Goal: Information Seeking & Learning: Learn about a topic

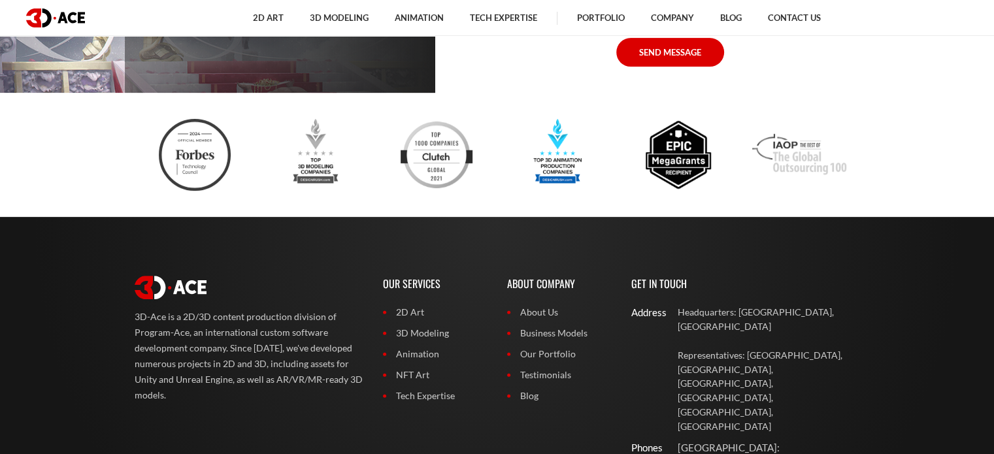
scroll to position [10391, 0]
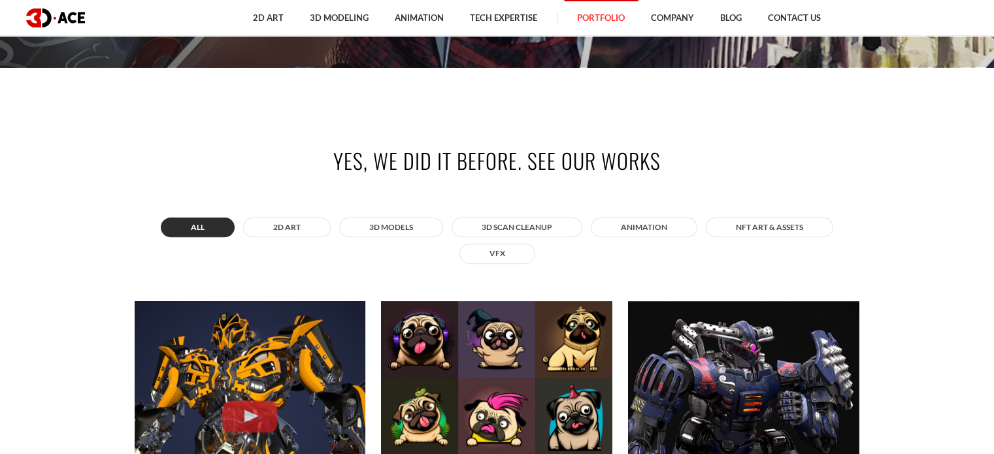
scroll to position [392, 0]
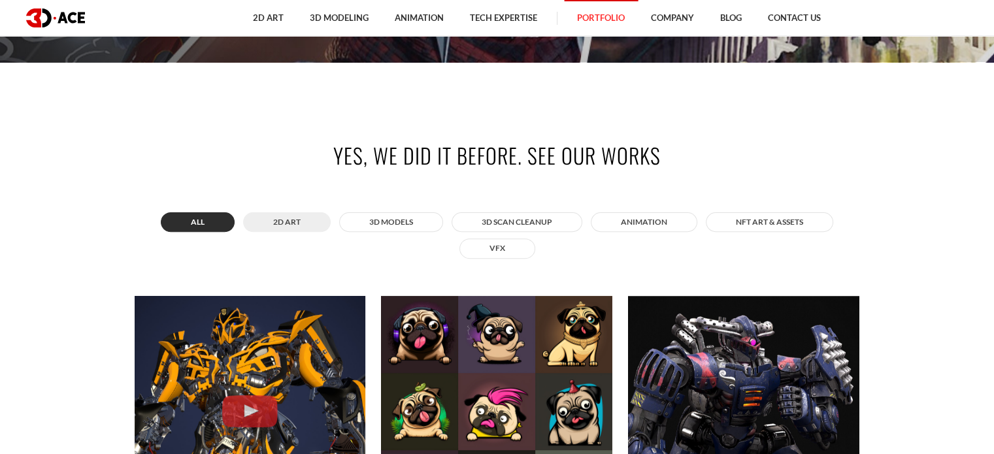
click at [279, 218] on button "2D ART" at bounding box center [287, 222] width 88 height 20
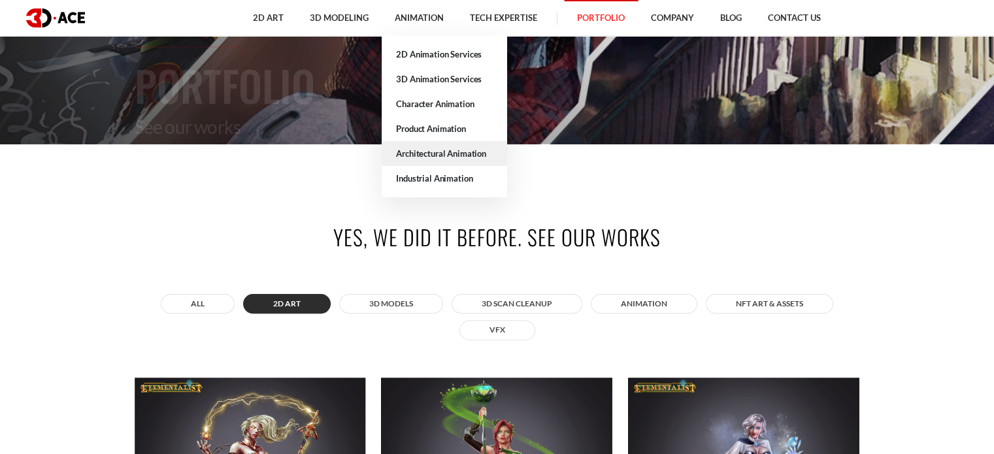
scroll to position [261, 0]
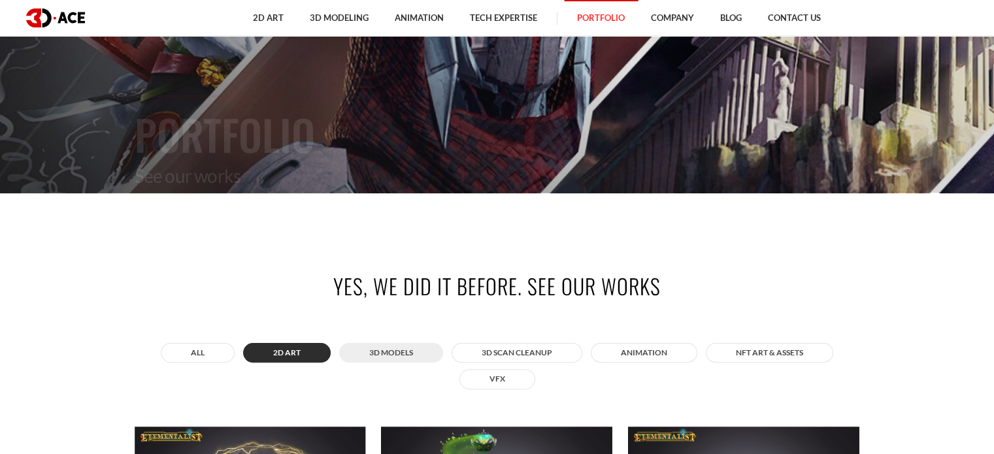
click at [426, 355] on button "3D MODELS" at bounding box center [391, 353] width 104 height 20
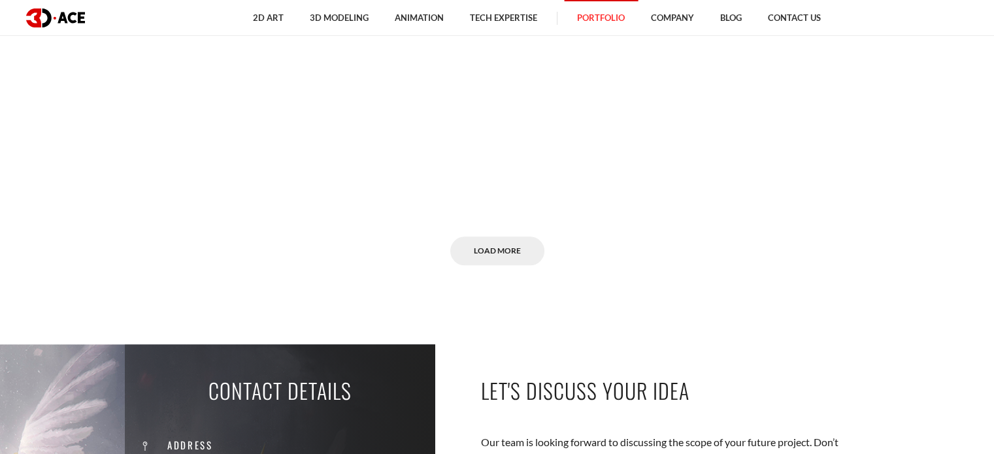
scroll to position [6470, 0]
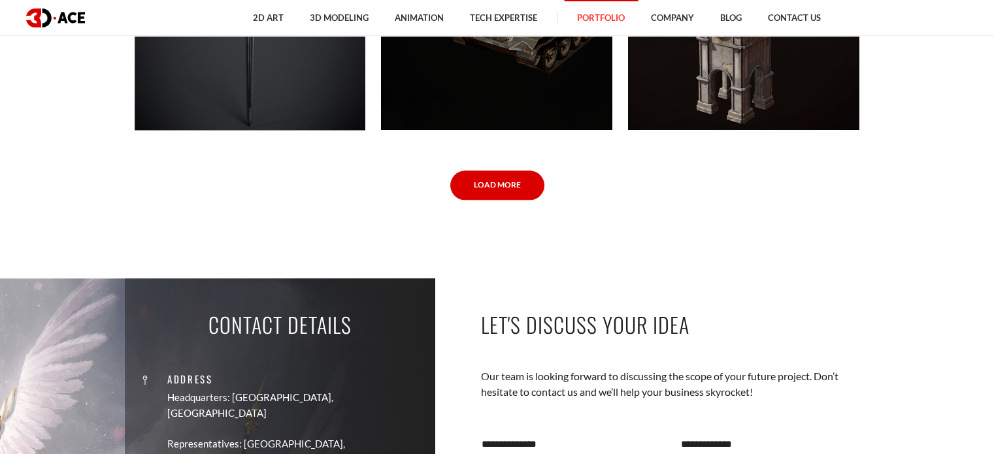
click at [480, 172] on link "Load More" at bounding box center [497, 185] width 94 height 29
click at [526, 183] on link "Load More" at bounding box center [497, 185] width 94 height 29
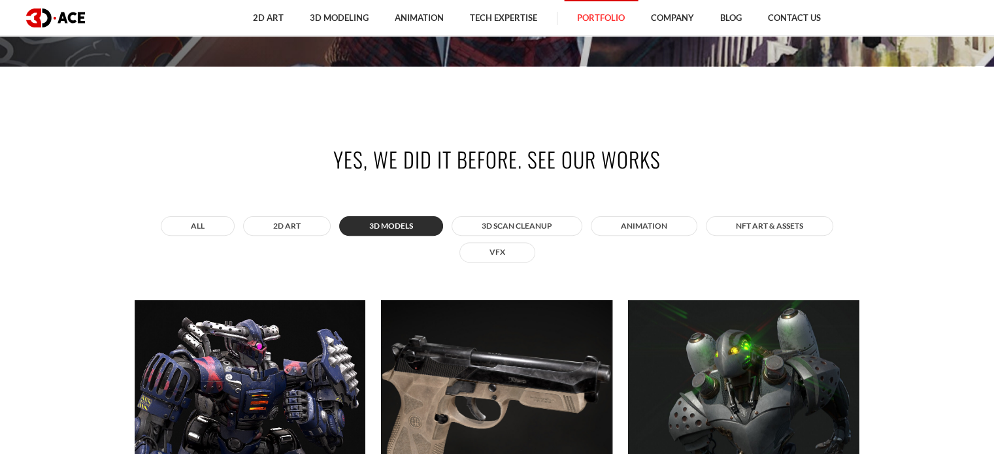
scroll to position [367, 0]
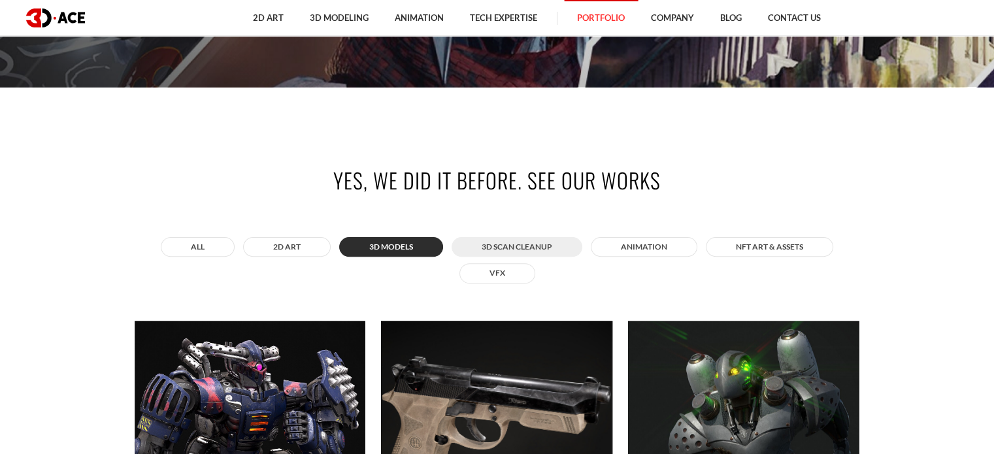
click at [514, 249] on button "3D Scan Cleanup" at bounding box center [517, 247] width 131 height 20
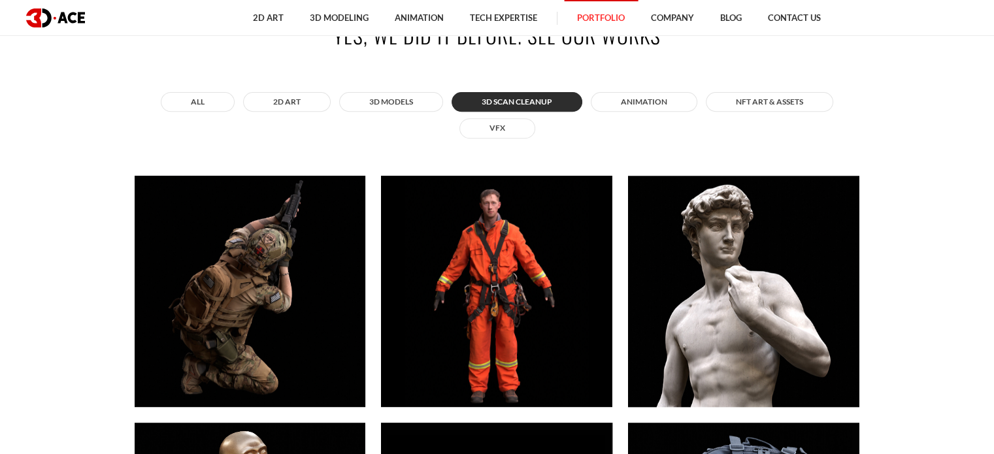
scroll to position [498, 0]
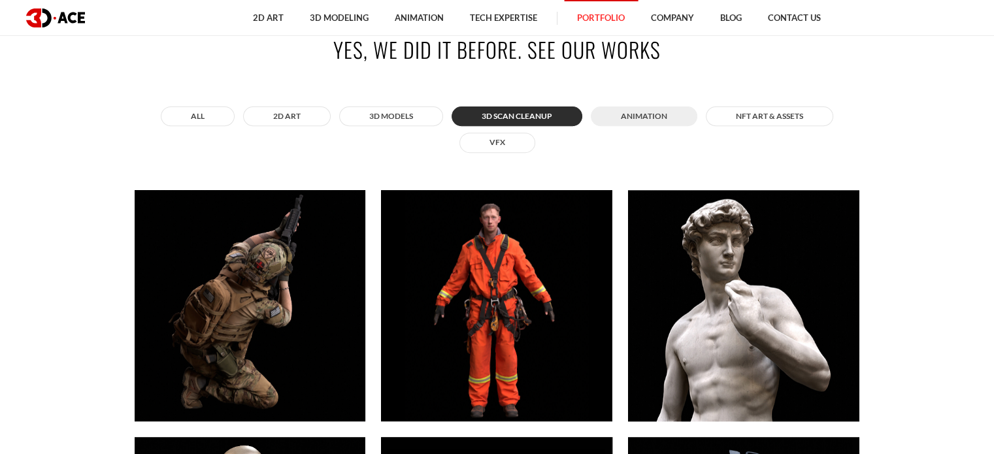
click at [660, 112] on button "ANIMATION" at bounding box center [644, 117] width 107 height 20
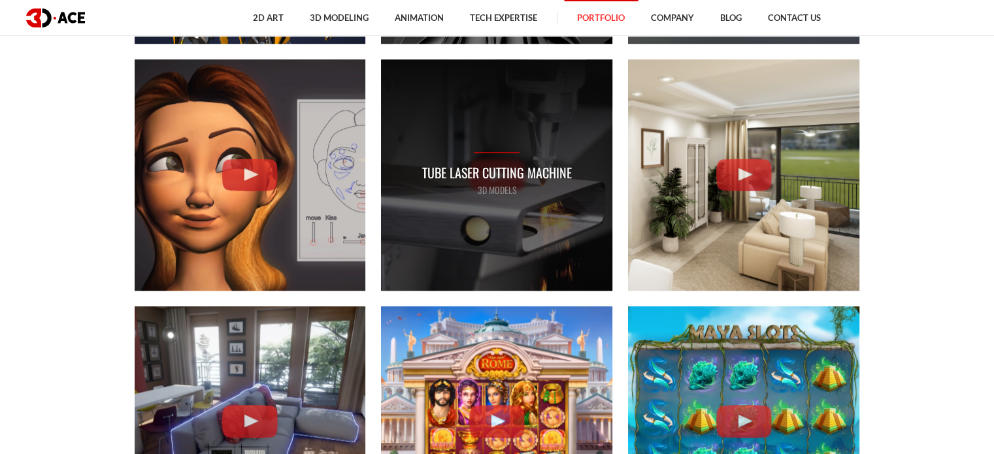
scroll to position [890, 0]
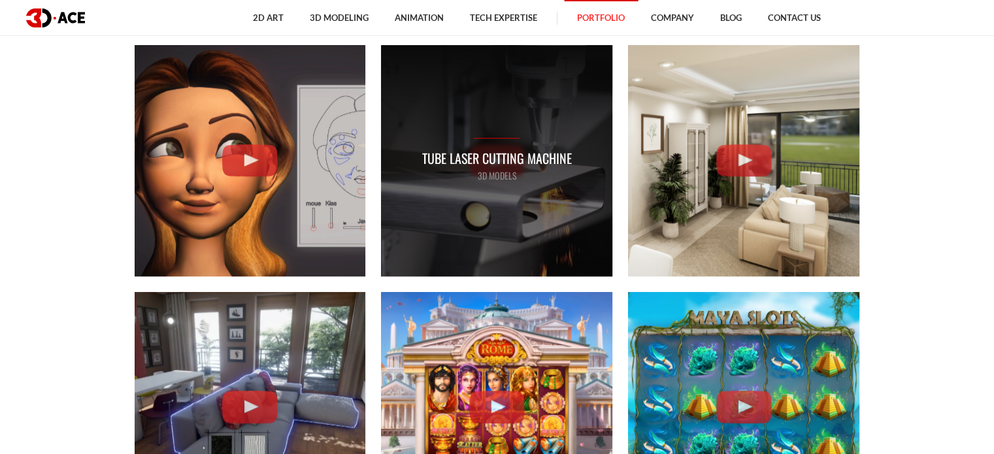
click at [563, 190] on div "Tube Laser Cutting Machine 3D MODELS" at bounding box center [496, 160] width 231 height 231
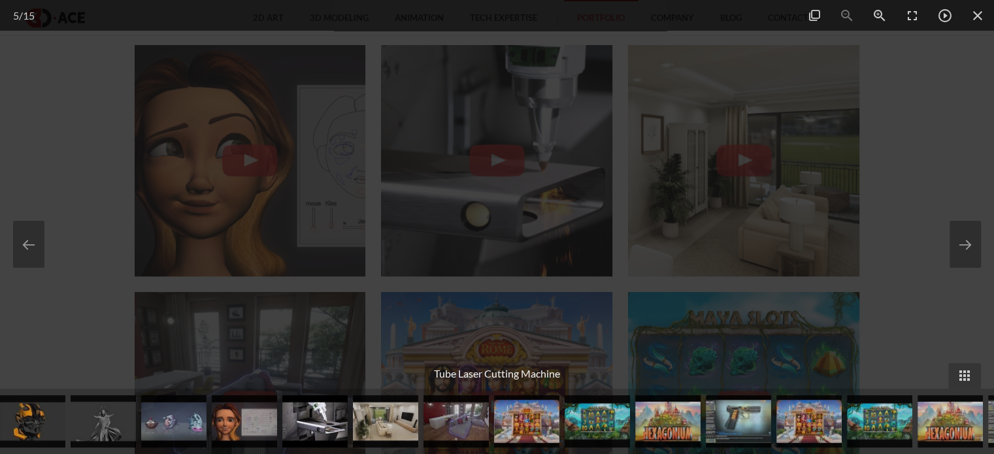
click at [0, 65] on div at bounding box center [497, 227] width 994 height 454
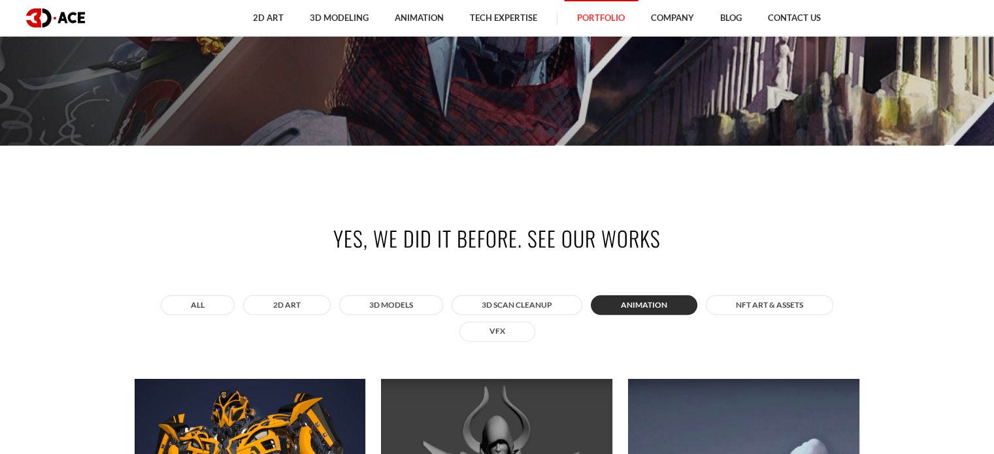
scroll to position [302, 0]
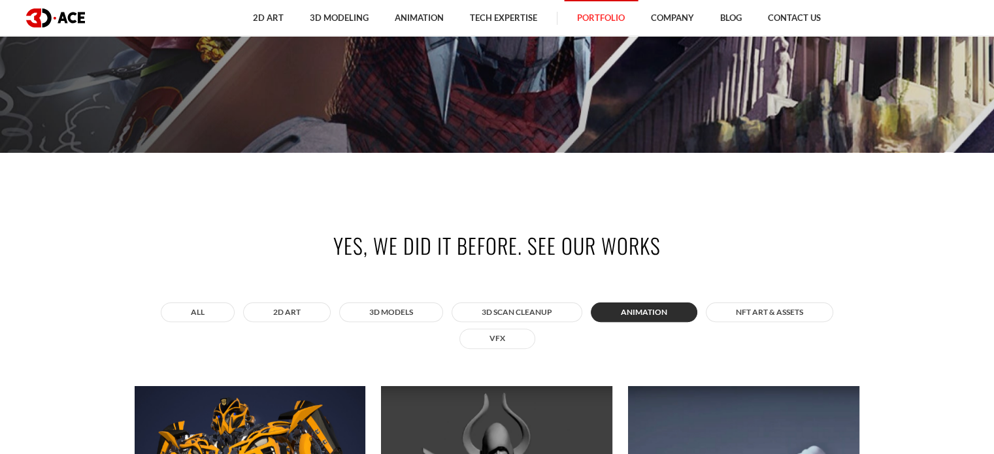
click at [779, 324] on div "All 2D ART 3D MODELS 3D Scan Cleanup ANIMATION NFT art & assets VFX" at bounding box center [497, 325] width 725 height 53
click at [779, 318] on button "NFT art & assets" at bounding box center [769, 313] width 127 height 20
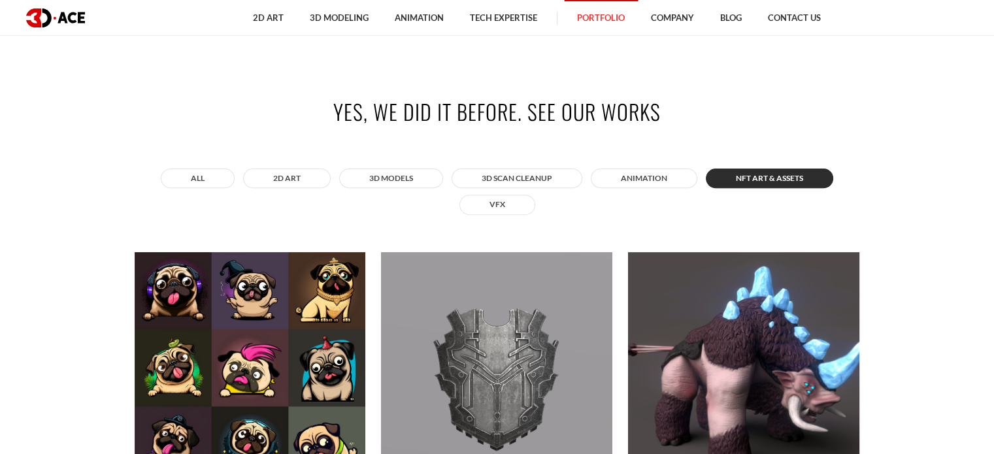
scroll to position [433, 0]
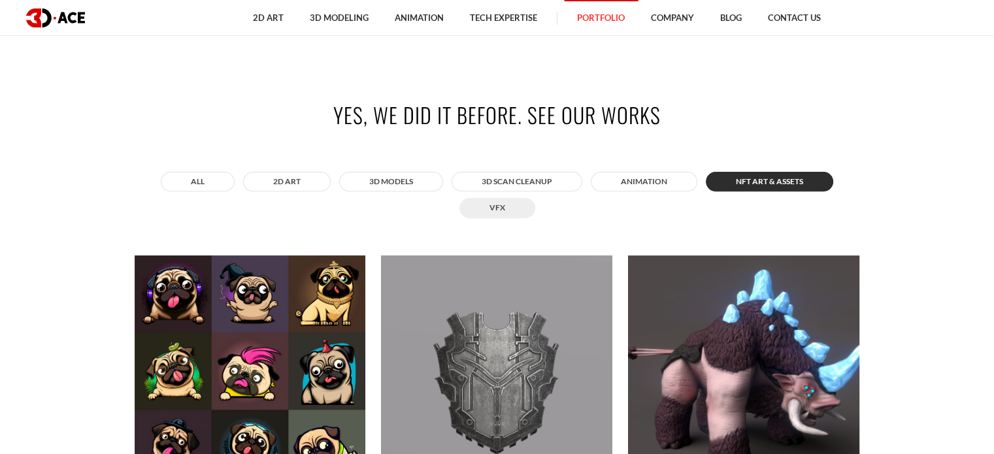
click at [520, 203] on button "VFX" at bounding box center [497, 208] width 76 height 20
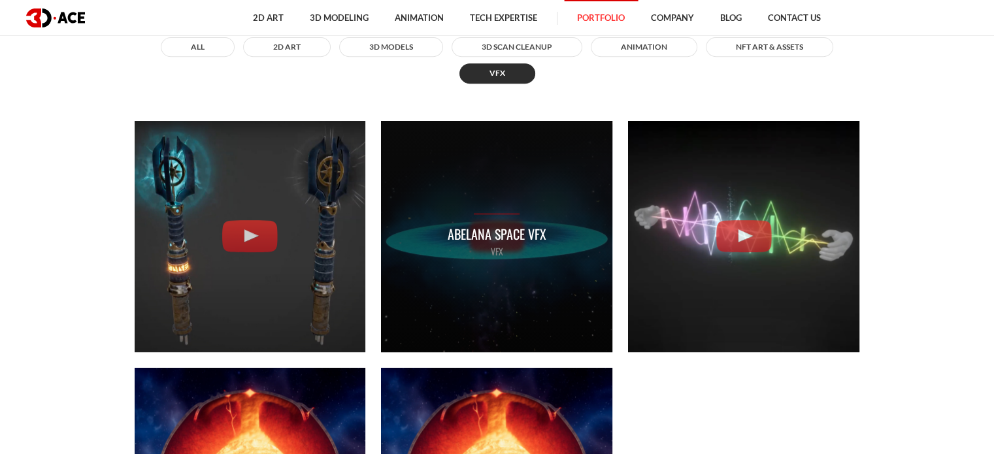
scroll to position [498, 0]
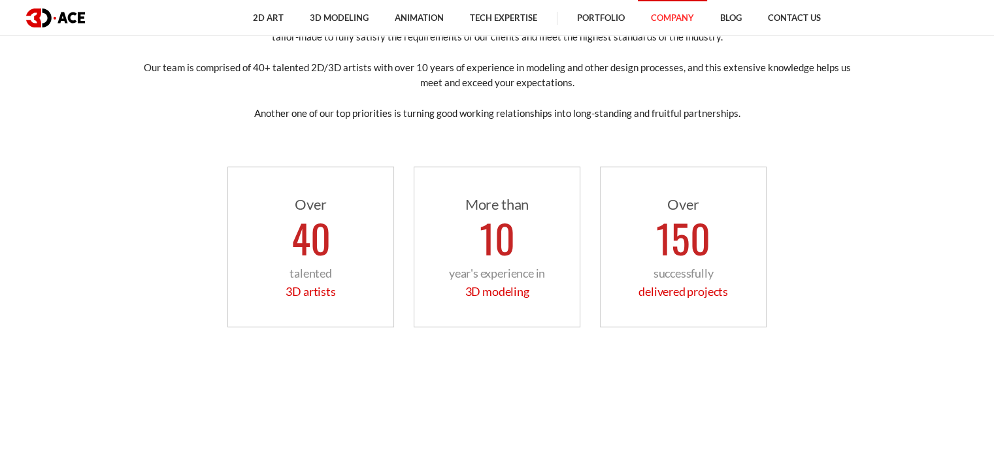
scroll to position [588, 0]
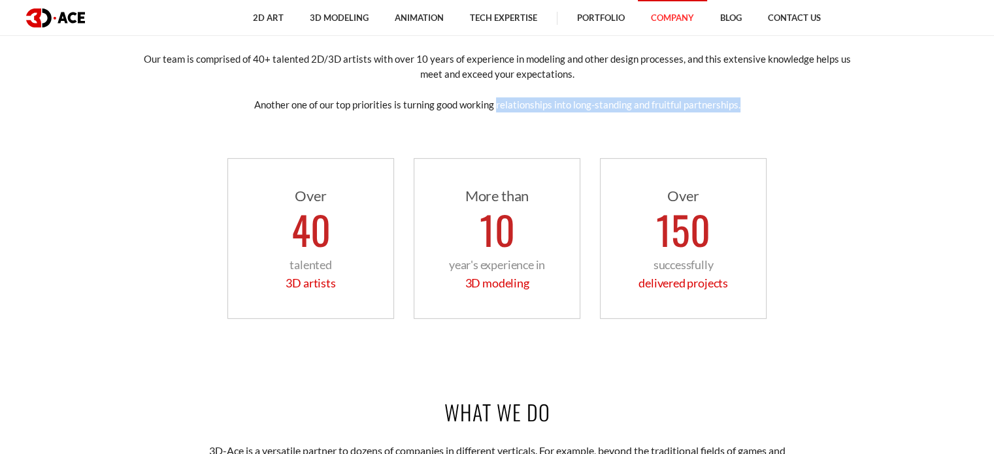
drag, startPoint x: 782, startPoint y: 108, endPoint x: 497, endPoint y: 98, distance: 285.1
click at [497, 98] on p "Another one of our top priorities is turning good working relationships into lo…" at bounding box center [497, 104] width 725 height 15
click at [510, 123] on div "Who we are 3D-Ace is a 2D/3D content production division of Program-Ace, an int…" at bounding box center [497, 131] width 745 height 453
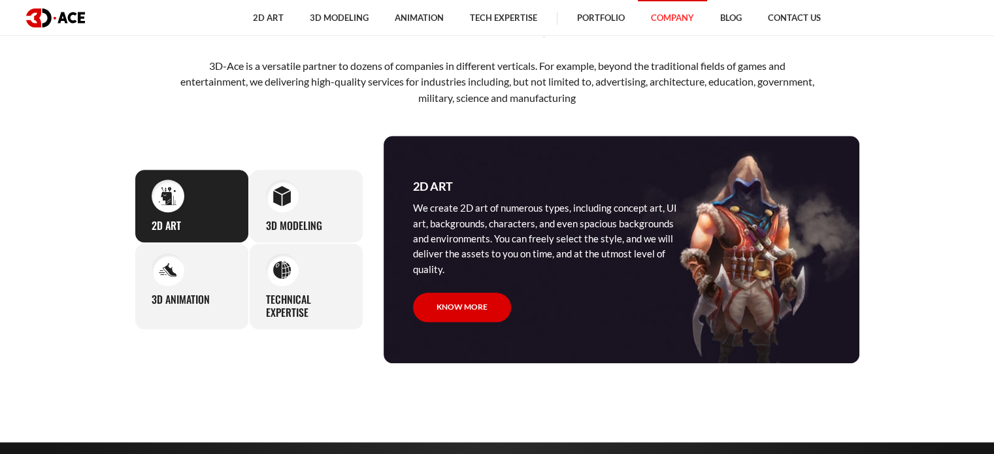
scroll to position [980, 0]
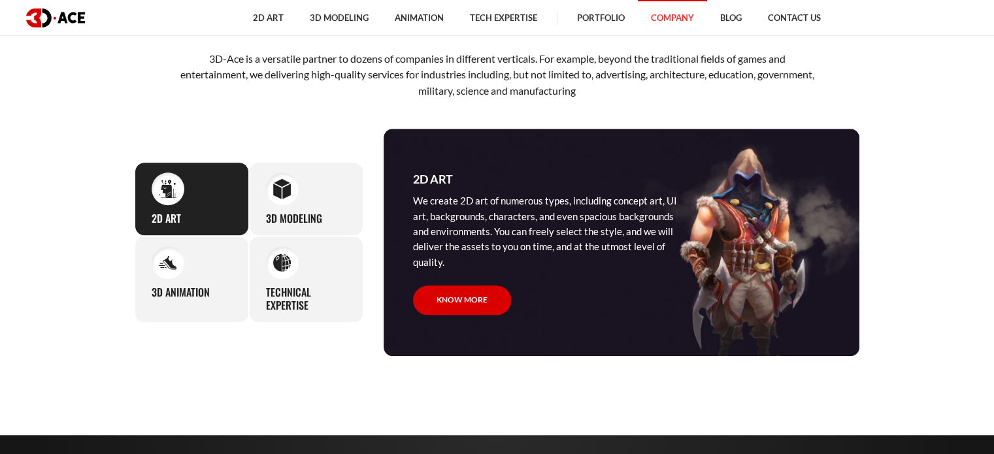
click at [0, 208] on section "What we do 3D-Ace is a versatile partner to dozens of companies in different ve…" at bounding box center [497, 181] width 994 height 430
click at [36, 190] on section "What we do 3D-Ace is a versatile partner to dozens of companies in different ve…" at bounding box center [497, 181] width 994 height 430
drag, startPoint x: 35, startPoint y: 189, endPoint x: 36, endPoint y: 143, distance: 45.8
click at [37, 148] on section "What we do 3D-Ace is a versatile partner to dozens of companies in different ve…" at bounding box center [497, 181] width 994 height 430
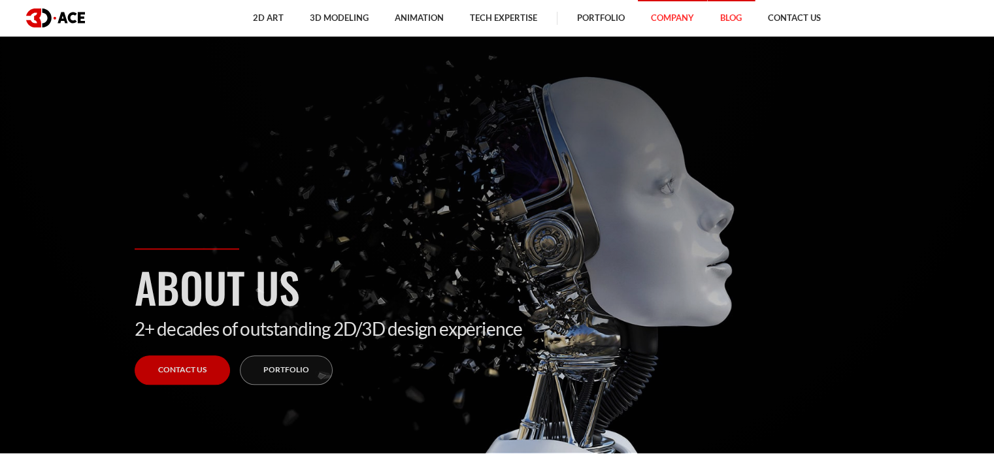
scroll to position [0, 0]
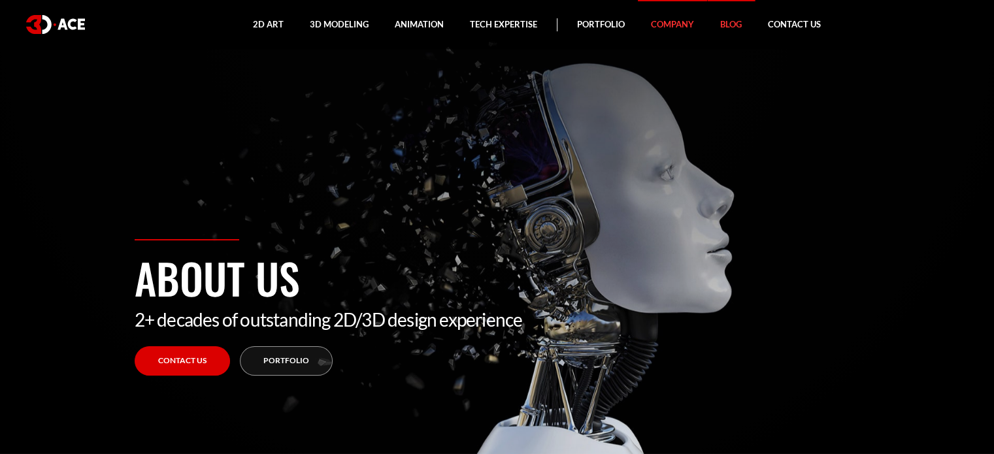
click at [738, 25] on link "Blog" at bounding box center [731, 24] width 48 height 49
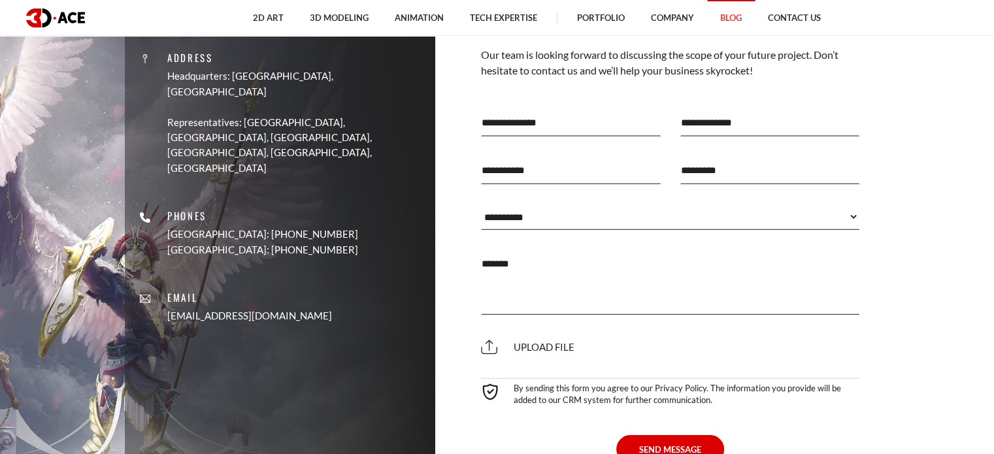
scroll to position [2941, 0]
